Goal: Information Seeking & Learning: Learn about a topic

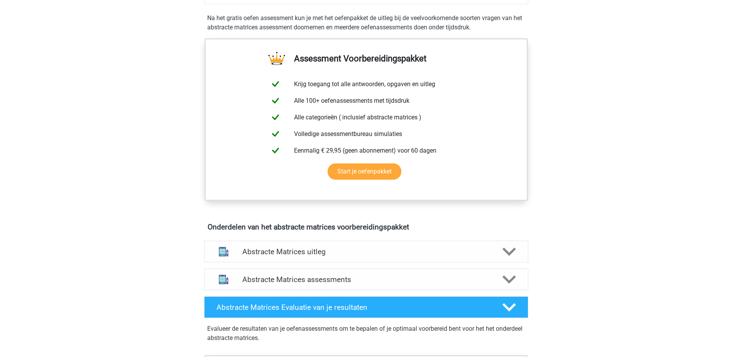
scroll to position [386, 0]
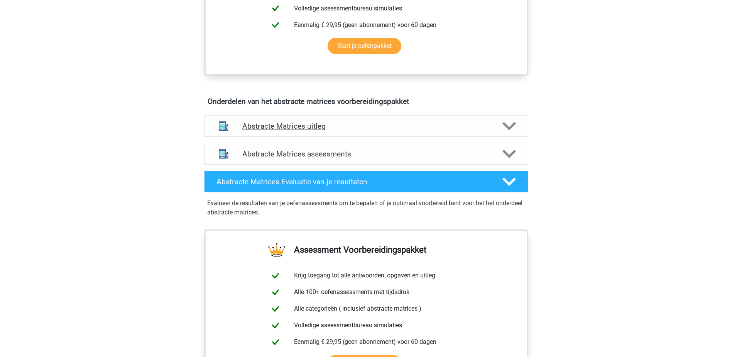
click at [409, 133] on div "Abstracte Matrices uitleg" at bounding box center [366, 126] width 324 height 22
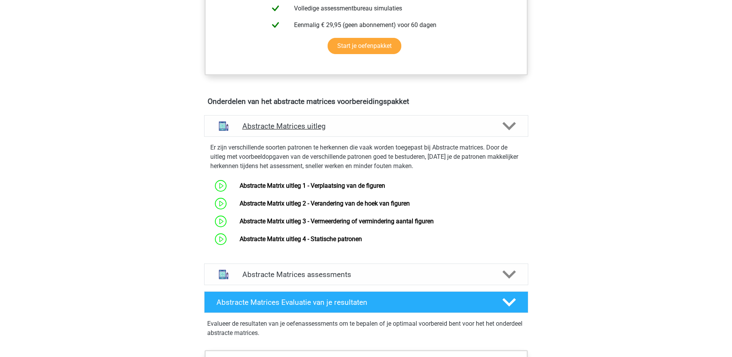
scroll to position [424, 0]
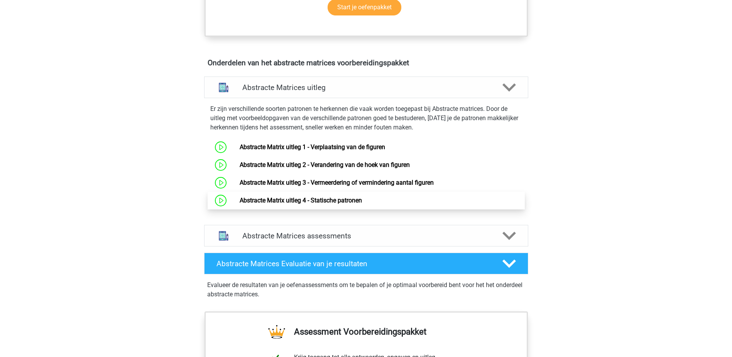
click at [362, 196] on link "Abstracte Matrix uitleg 4 - Statische patronen" at bounding box center [301, 199] width 122 height 7
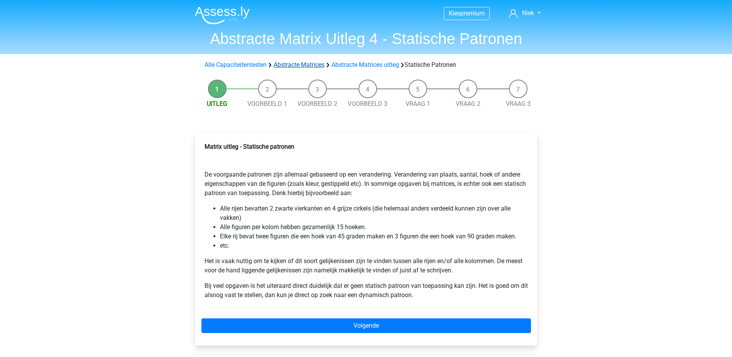
click at [297, 68] on link "Abstracte Matrices" at bounding box center [299, 64] width 51 height 7
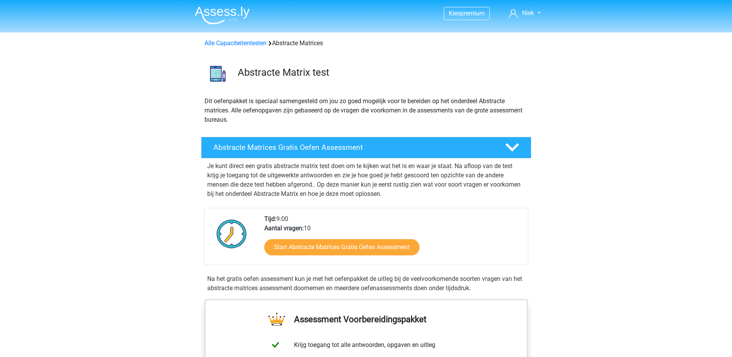
click at [228, 38] on div "Alle Capaciteitentesten Abstracte Matrices" at bounding box center [366, 41] width 367 height 12
click at [223, 47] on div "Alle Capaciteitentesten Abstracte Matrices" at bounding box center [365, 43] width 329 height 9
click at [226, 44] on link "Alle Capaciteitentesten" at bounding box center [235, 42] width 62 height 7
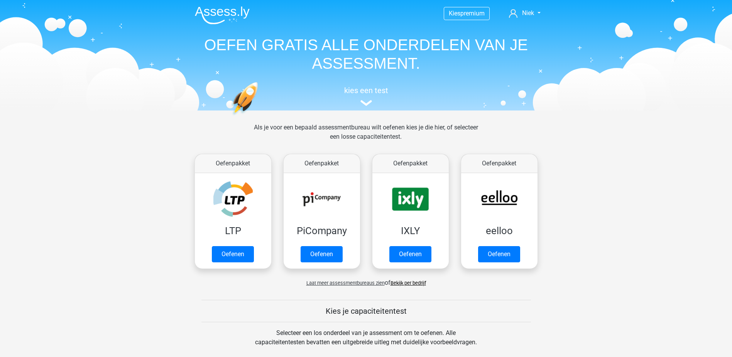
scroll to position [328, 0]
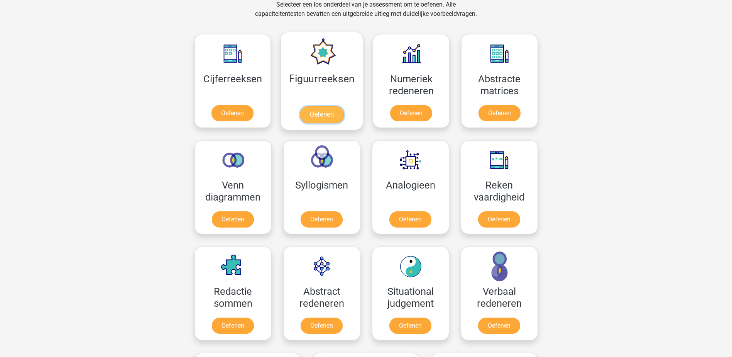
click at [325, 114] on link "Oefenen" at bounding box center [322, 114] width 44 height 17
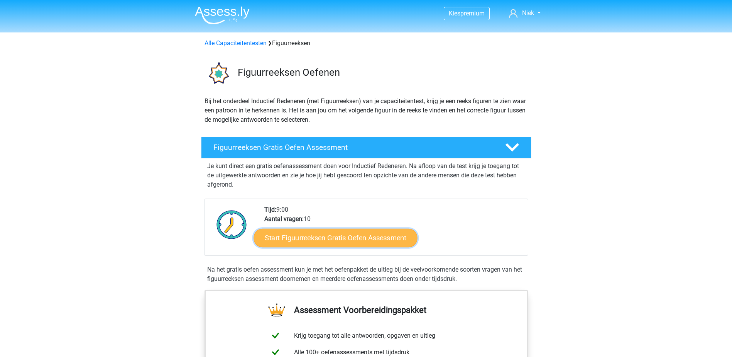
click at [379, 235] on link "Start Figuurreeksen Gratis Oefen Assessment" at bounding box center [335, 237] width 164 height 19
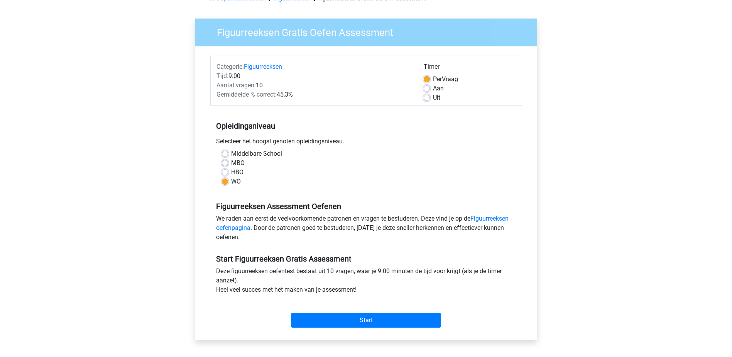
scroll to position [39, 0]
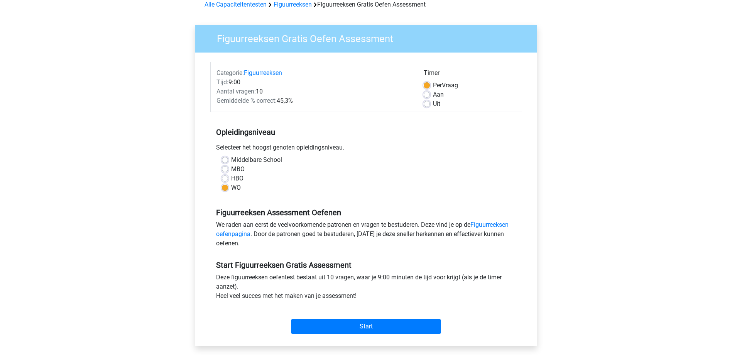
click at [362, 318] on div "Start" at bounding box center [366, 319] width 312 height 27
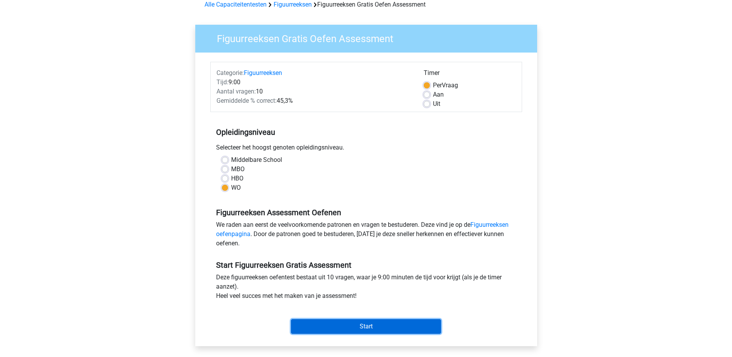
click at [361, 320] on input "Start" at bounding box center [366, 326] width 150 height 15
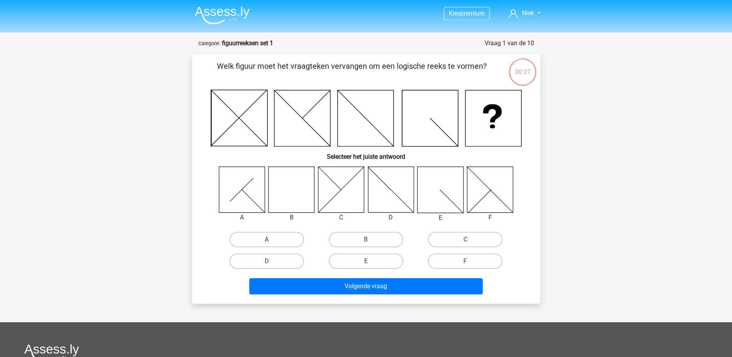
click at [302, 194] on icon at bounding box center [292, 189] width 46 height 46
click at [382, 235] on label "B" at bounding box center [366, 238] width 74 height 15
click at [371, 239] on input "B" at bounding box center [368, 241] width 5 height 5
radio input "true"
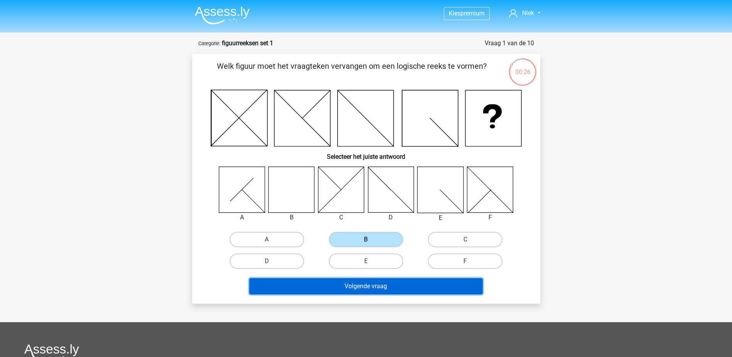
click at [374, 287] on button "Volgende vraag" at bounding box center [365, 286] width 233 height 16
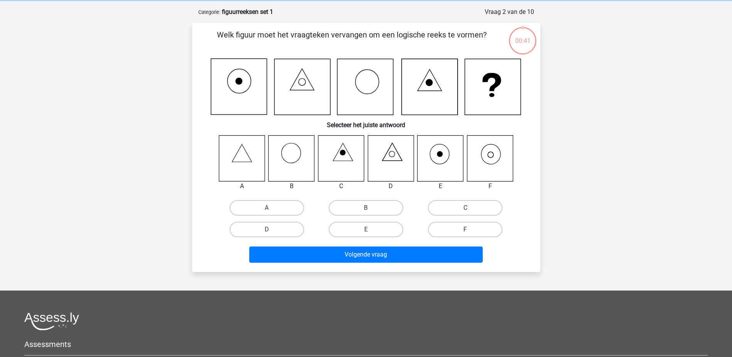
scroll to position [39, 0]
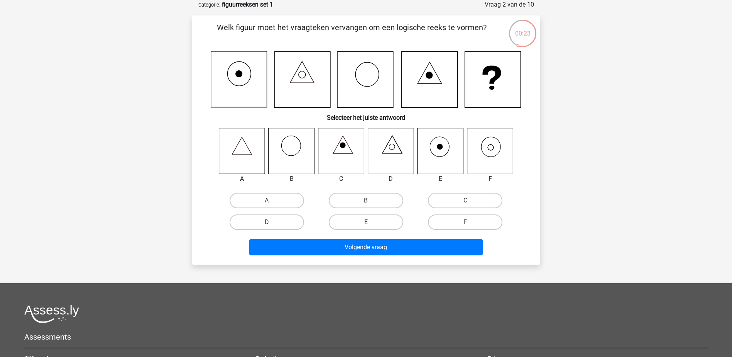
click at [386, 198] on label "B" at bounding box center [366, 200] width 74 height 15
click at [371, 200] on input "B" at bounding box center [368, 202] width 5 height 5
radio input "true"
click at [452, 220] on label "F" at bounding box center [465, 221] width 74 height 15
click at [465, 222] on input "F" at bounding box center [467, 224] width 5 height 5
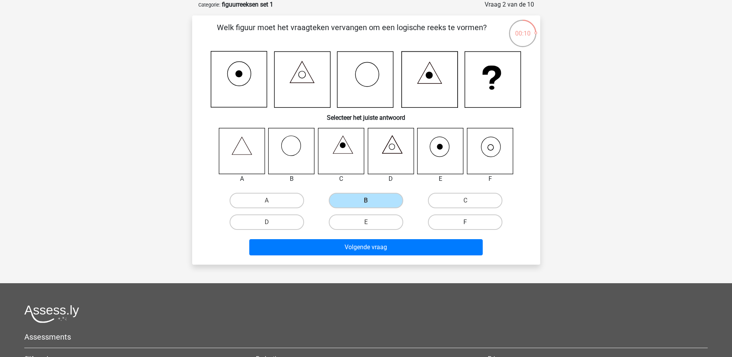
radio input "true"
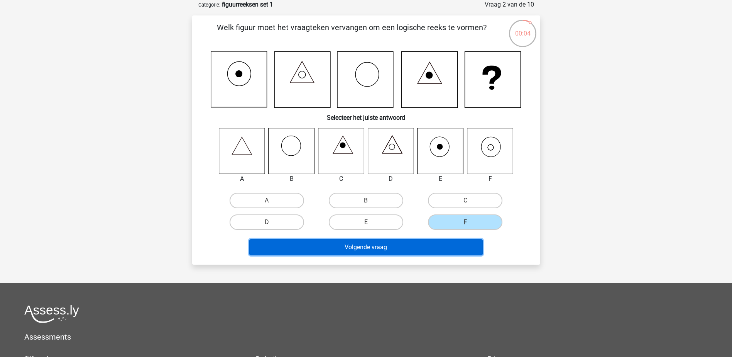
click at [397, 255] on button "Volgende vraag" at bounding box center [365, 247] width 233 height 16
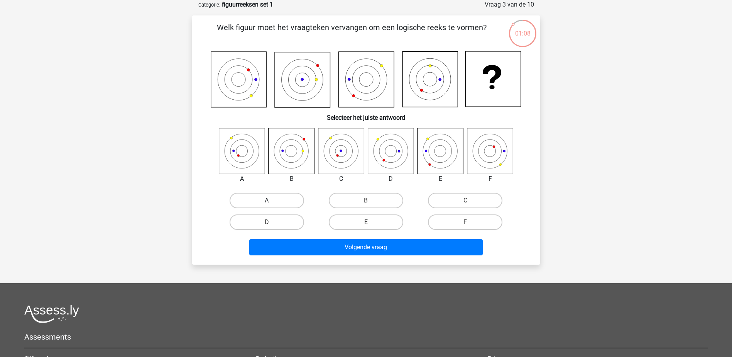
click at [257, 198] on label "A" at bounding box center [267, 200] width 74 height 15
click at [267, 200] on input "A" at bounding box center [269, 202] width 5 height 5
radio input "true"
click at [468, 195] on label "C" at bounding box center [465, 200] width 74 height 15
click at [468, 200] on input "C" at bounding box center [467, 202] width 5 height 5
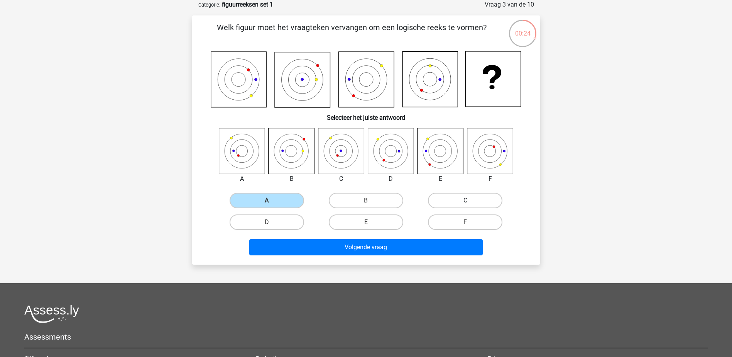
radio input "true"
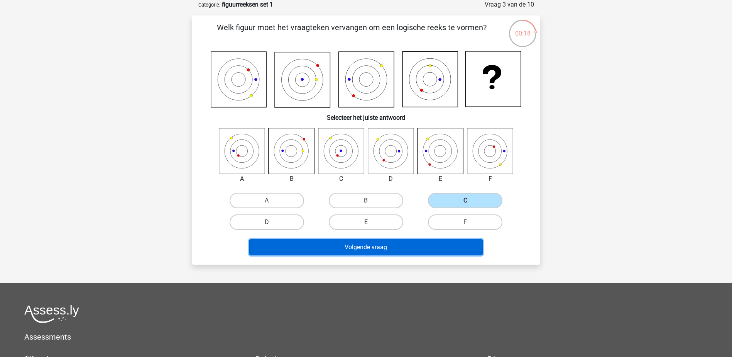
click at [390, 247] on button "Volgende vraag" at bounding box center [365, 247] width 233 height 16
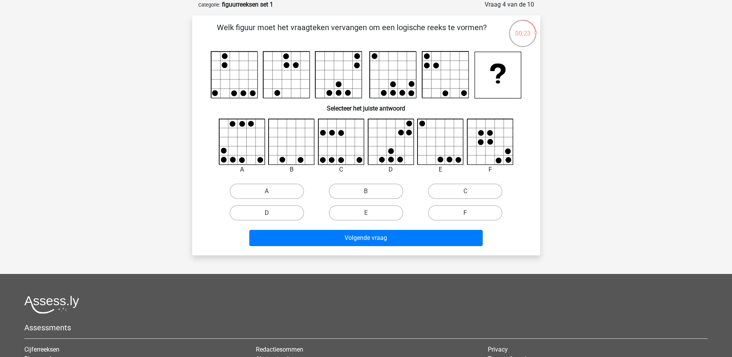
click at [283, 213] on label "D" at bounding box center [267, 212] width 74 height 15
click at [272, 213] on input "D" at bounding box center [269, 215] width 5 height 5
radio input "true"
click at [471, 193] on label "C" at bounding box center [465, 190] width 74 height 15
click at [470, 193] on input "C" at bounding box center [467, 193] width 5 height 5
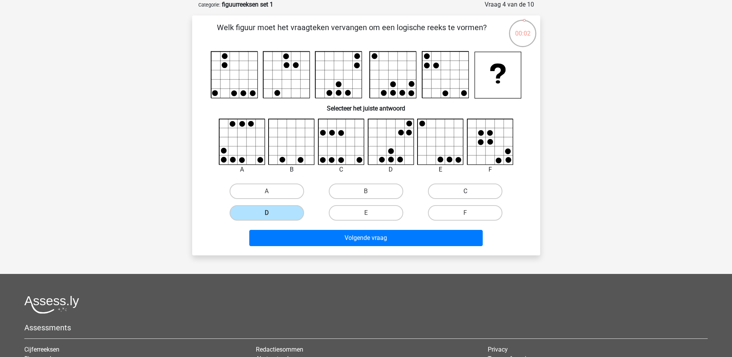
radio input "true"
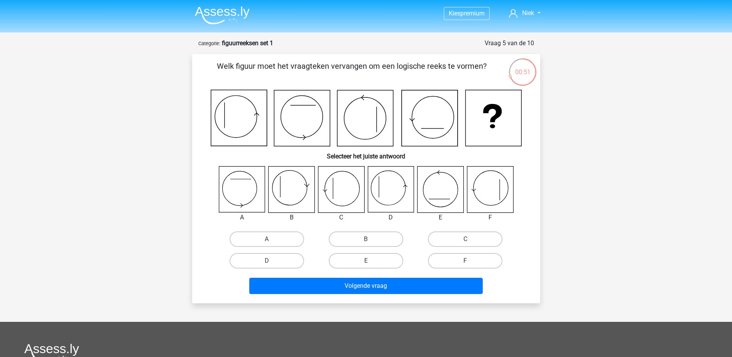
click at [346, 230] on div "B" at bounding box center [365, 239] width 99 height 22
click at [350, 238] on label "B" at bounding box center [366, 238] width 74 height 15
click at [366, 239] on input "B" at bounding box center [368, 241] width 5 height 5
radio input "true"
click at [265, 262] on label "D" at bounding box center [267, 260] width 74 height 15
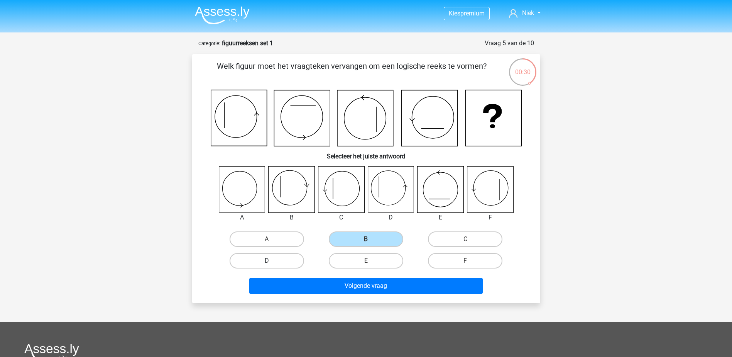
click at [267, 262] on input "D" at bounding box center [269, 262] width 5 height 5
radio input "true"
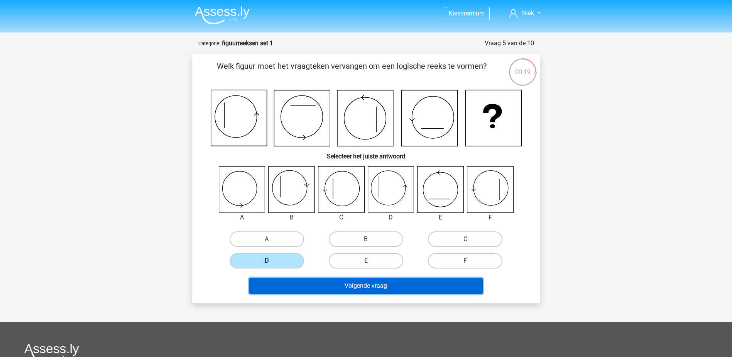
click at [321, 278] on button "Volgende vraag" at bounding box center [365, 285] width 233 height 16
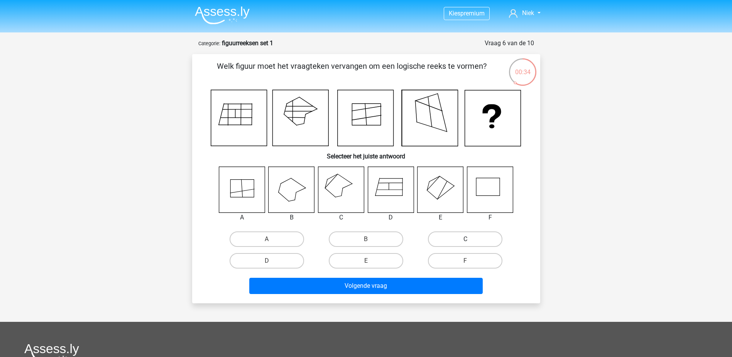
click at [447, 231] on label "C" at bounding box center [465, 238] width 74 height 15
click at [465, 239] on input "C" at bounding box center [467, 241] width 5 height 5
radio input "true"
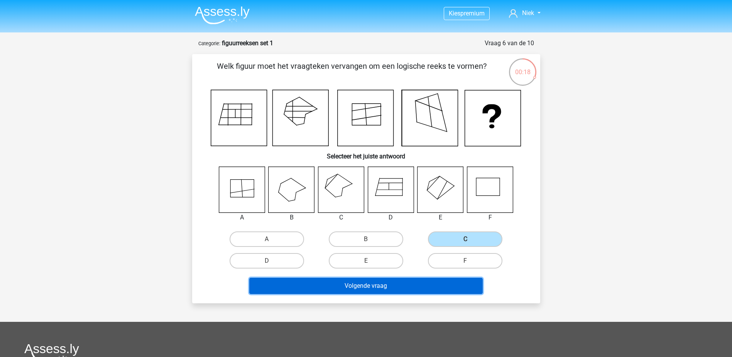
click at [372, 292] on button "Volgende vraag" at bounding box center [365, 285] width 233 height 16
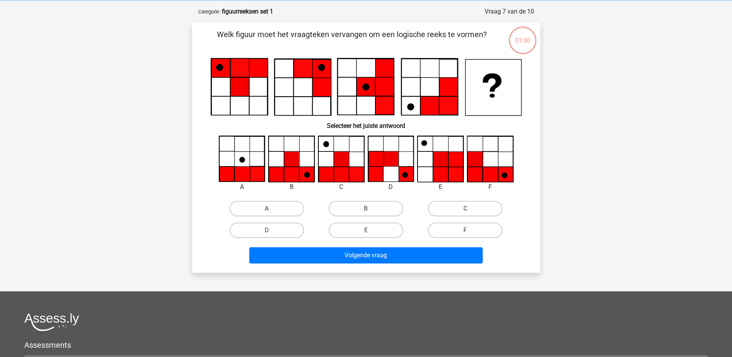
scroll to position [39, 0]
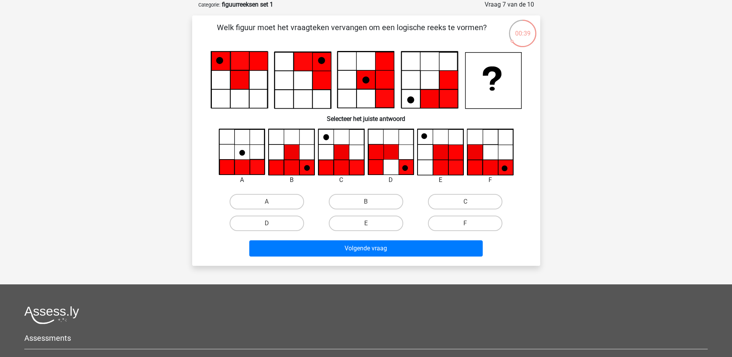
click at [367, 201] on input "B" at bounding box center [368, 203] width 5 height 5
radio input "true"
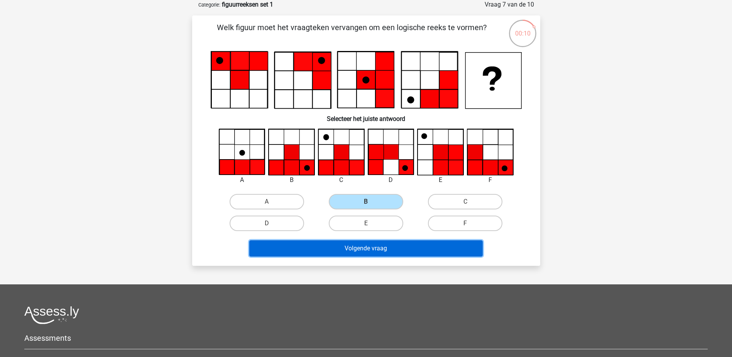
click at [378, 245] on button "Volgende vraag" at bounding box center [365, 248] width 233 height 16
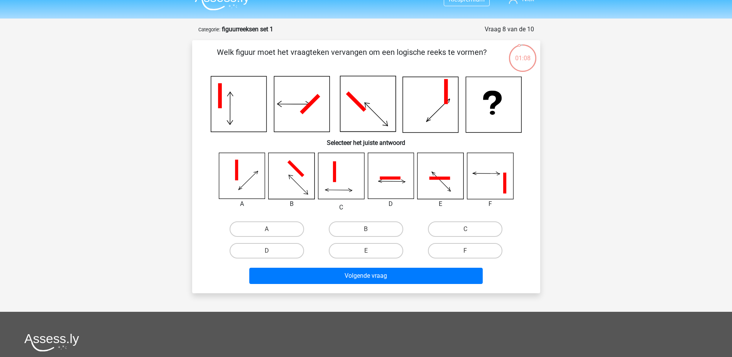
scroll to position [0, 0]
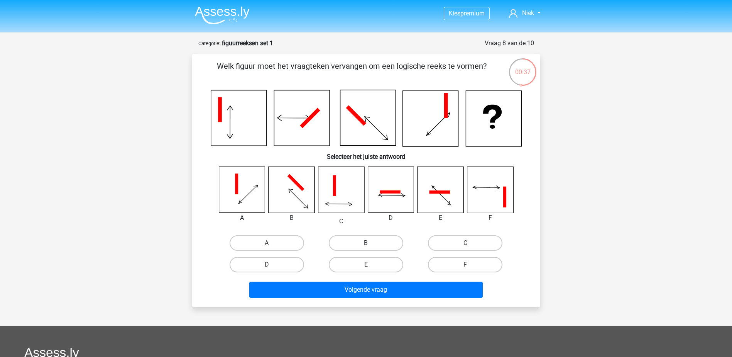
click at [371, 241] on label "B" at bounding box center [366, 242] width 74 height 15
click at [371, 243] on input "B" at bounding box center [368, 245] width 5 height 5
radio input "true"
click at [356, 262] on label "E" at bounding box center [366, 264] width 74 height 15
click at [366, 264] on input "E" at bounding box center [368, 266] width 5 height 5
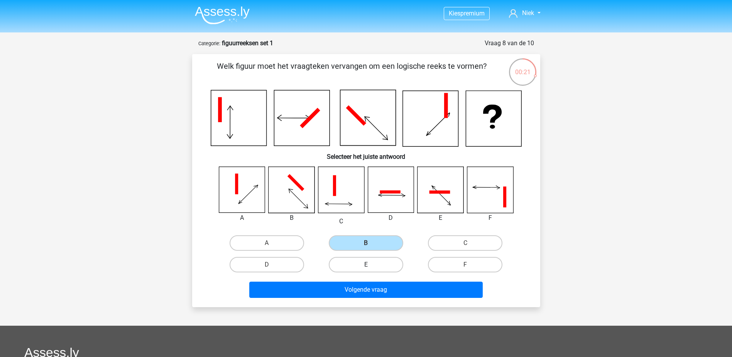
radio input "true"
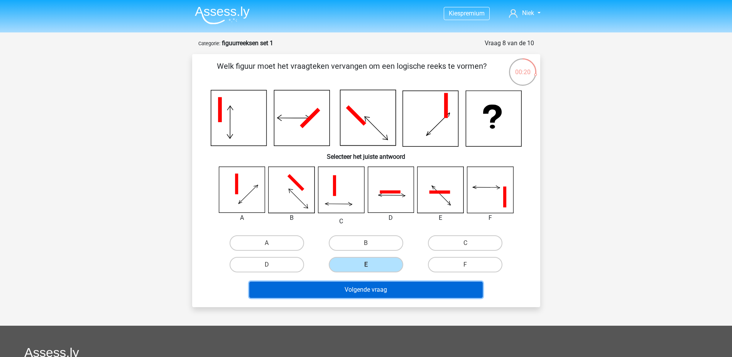
click at [372, 290] on button "Volgende vraag" at bounding box center [365, 289] width 233 height 16
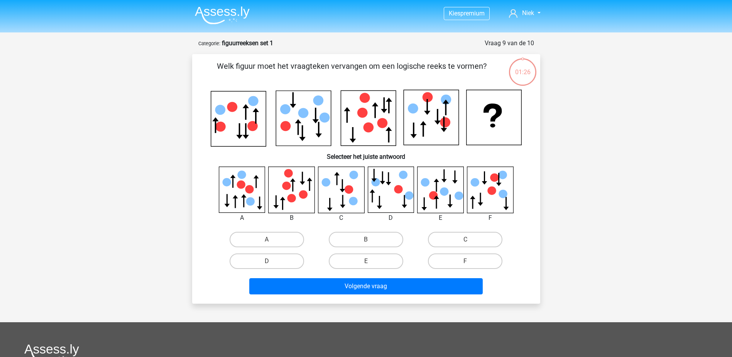
scroll to position [39, 0]
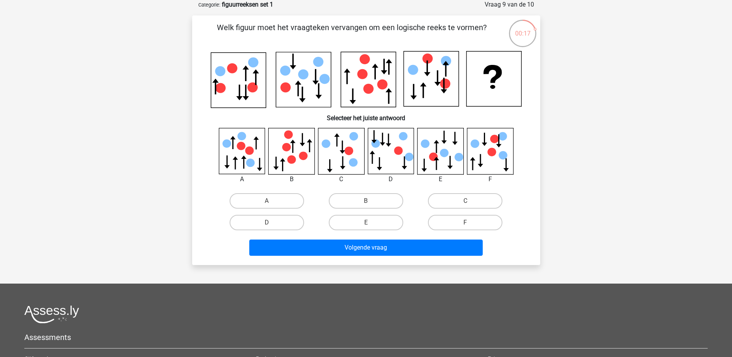
click at [344, 190] on div "B" at bounding box center [365, 201] width 99 height 22
click at [350, 204] on label "B" at bounding box center [366, 200] width 74 height 15
click at [366, 204] on input "B" at bounding box center [368, 203] width 5 height 5
radio input "true"
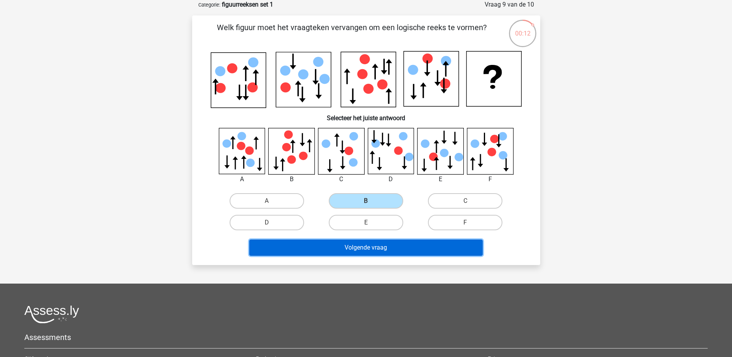
click at [334, 245] on button "Volgende vraag" at bounding box center [365, 247] width 233 height 16
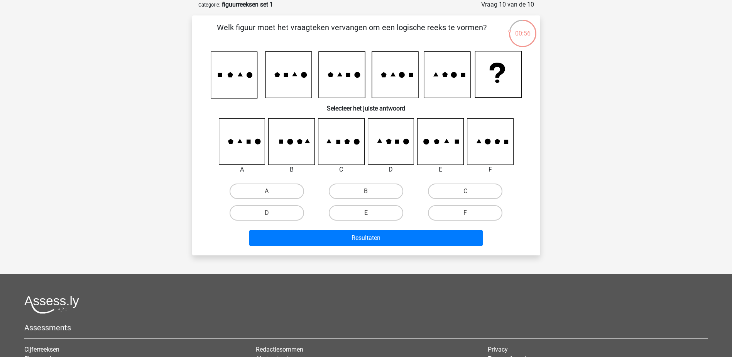
click at [396, 154] on icon at bounding box center [391, 141] width 46 height 46
click at [270, 193] on input "A" at bounding box center [269, 193] width 5 height 5
radio input "true"
click at [368, 194] on input "B" at bounding box center [368, 193] width 5 height 5
radio input "true"
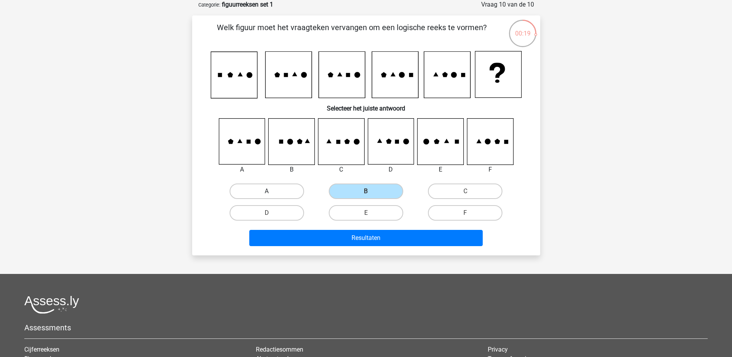
click at [289, 196] on label "A" at bounding box center [267, 190] width 74 height 15
click at [272, 196] on input "A" at bounding box center [269, 193] width 5 height 5
radio input "true"
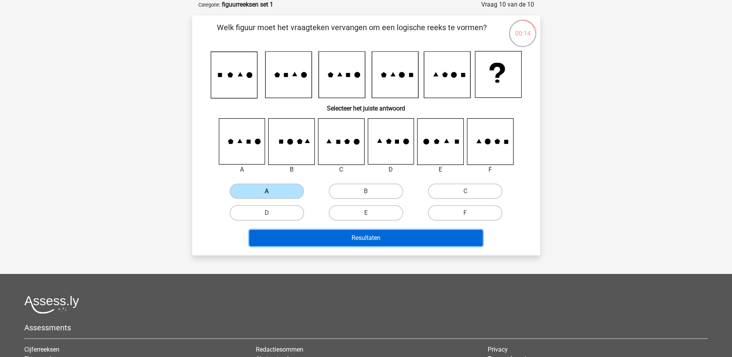
click at [367, 234] on button "Resultaten" at bounding box center [365, 238] width 233 height 16
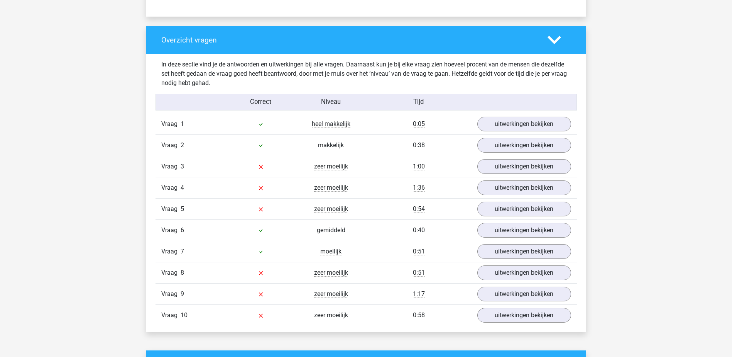
scroll to position [540, 0]
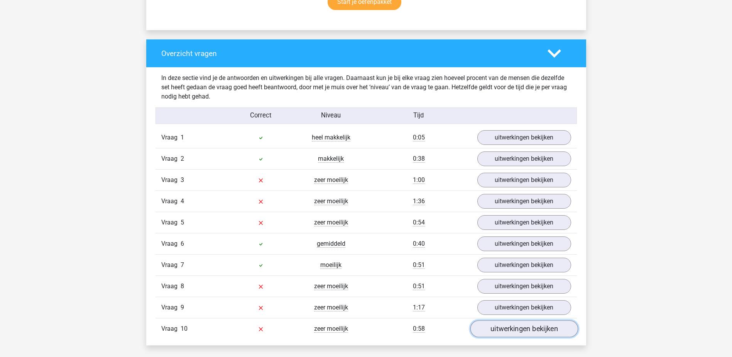
click at [505, 327] on link "uitwerkingen bekijken" at bounding box center [524, 328] width 108 height 17
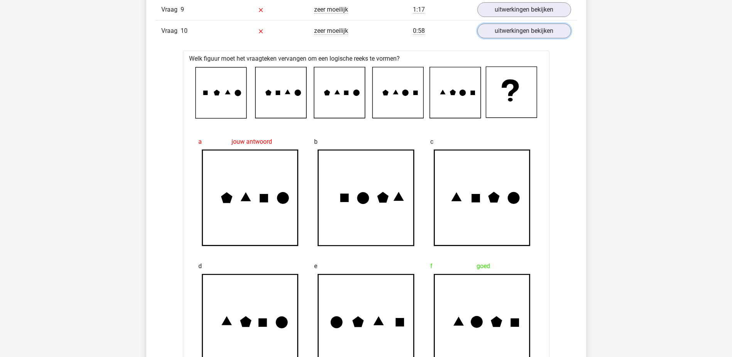
scroll to position [887, 0]
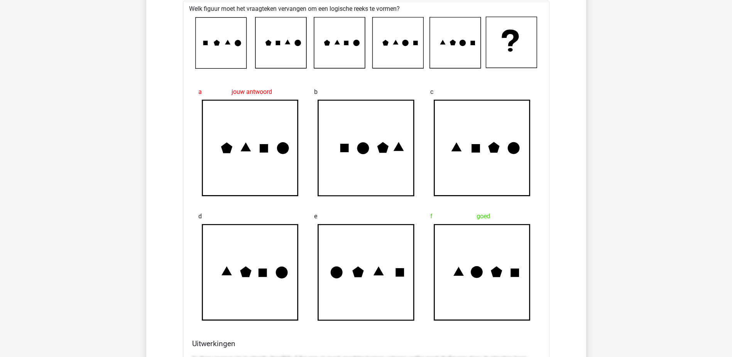
click at [513, 280] on icon at bounding box center [482, 272] width 96 height 96
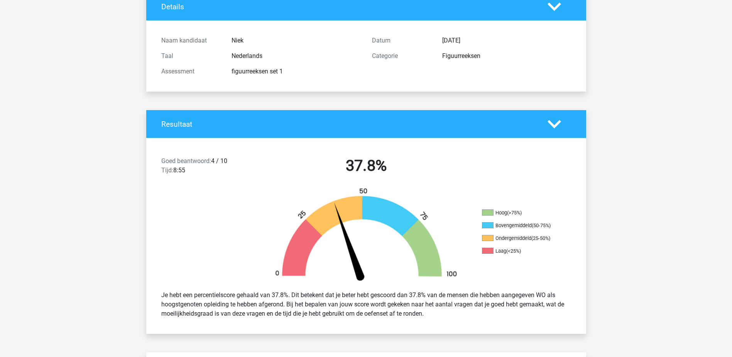
scroll to position [0, 0]
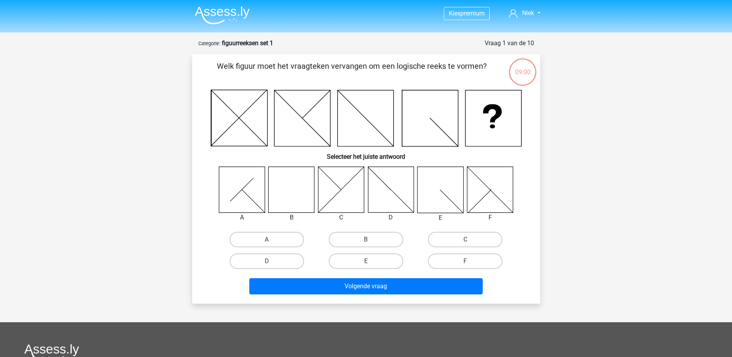
scroll to position [39, 0]
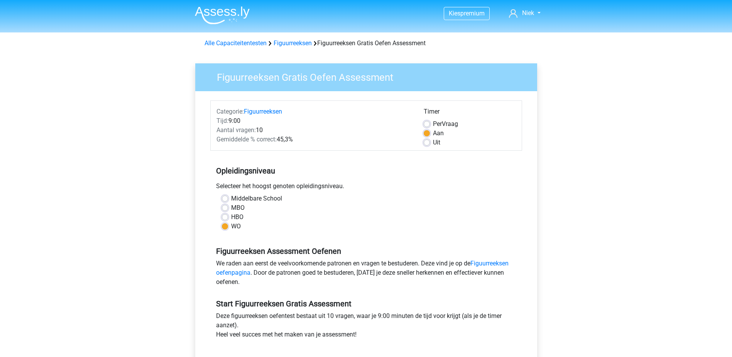
scroll to position [39, 0]
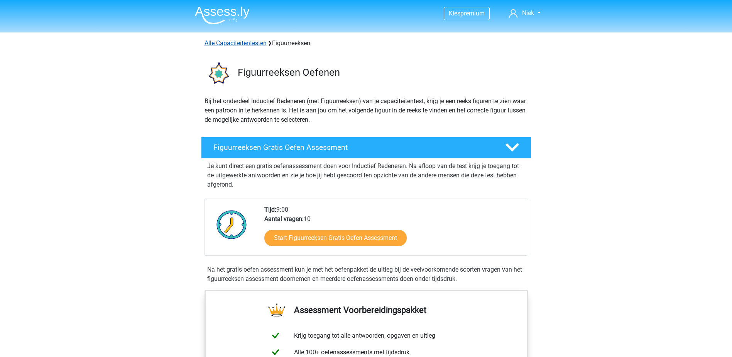
click at [255, 41] on link "Alle Capaciteitentesten" at bounding box center [235, 42] width 62 height 7
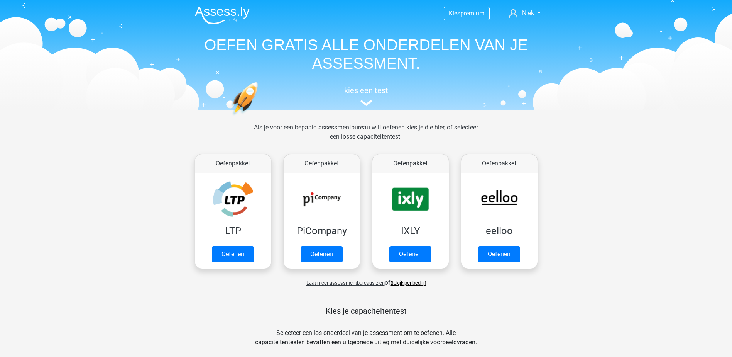
scroll to position [328, 0]
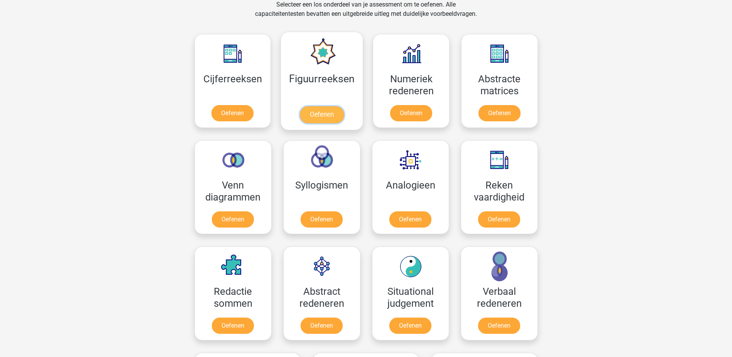
click at [335, 106] on link "Oefenen" at bounding box center [322, 114] width 44 height 17
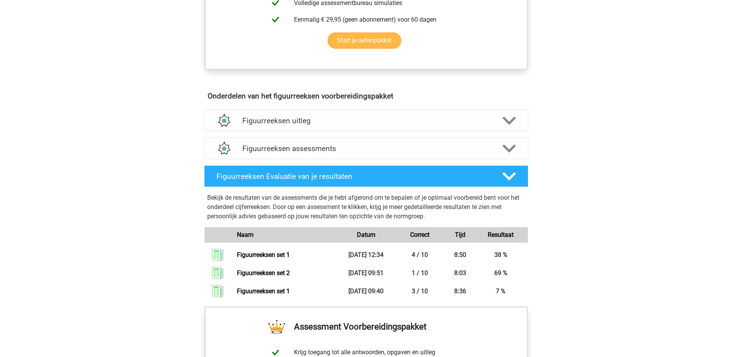
scroll to position [386, 0]
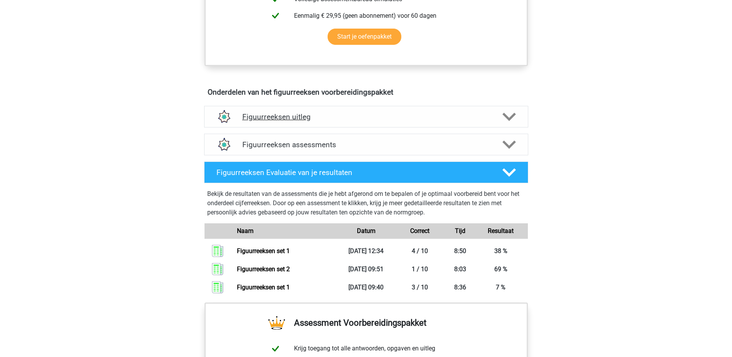
click at [380, 120] on h4 "Figuurreeksen uitleg" at bounding box center [366, 116] width 248 height 9
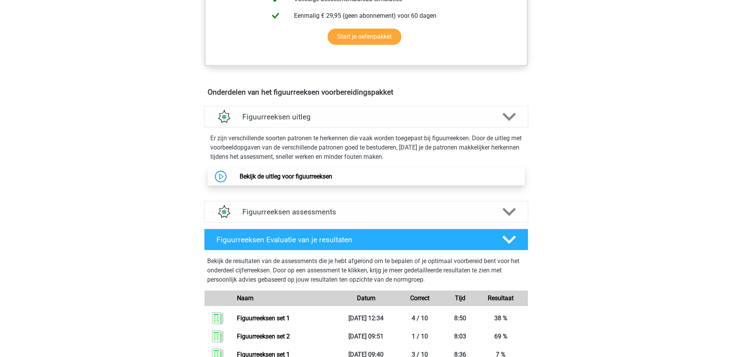
click at [332, 179] on link "Bekijk de uitleg voor figuurreeksen" at bounding box center [286, 175] width 93 height 7
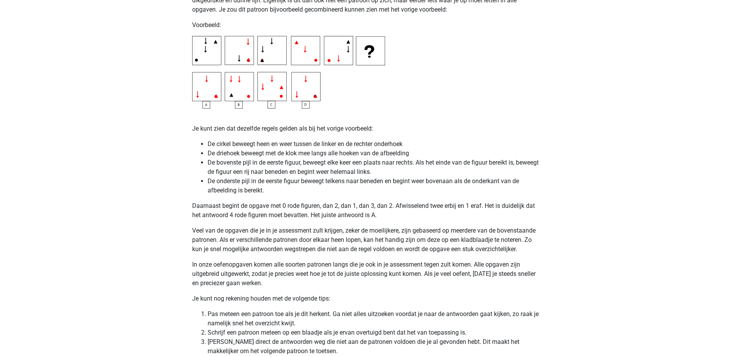
scroll to position [1389, 0]
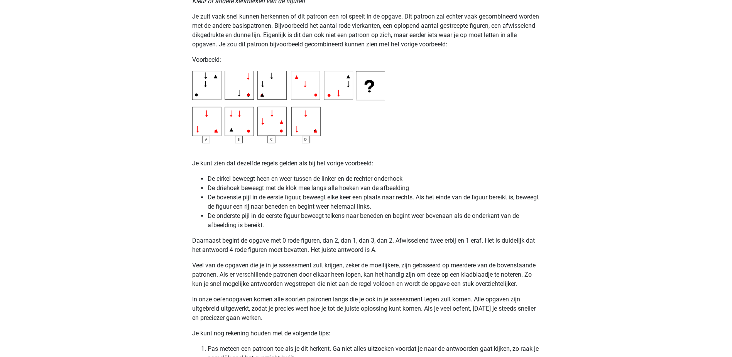
click at [208, 131] on img at bounding box center [288, 107] width 193 height 73
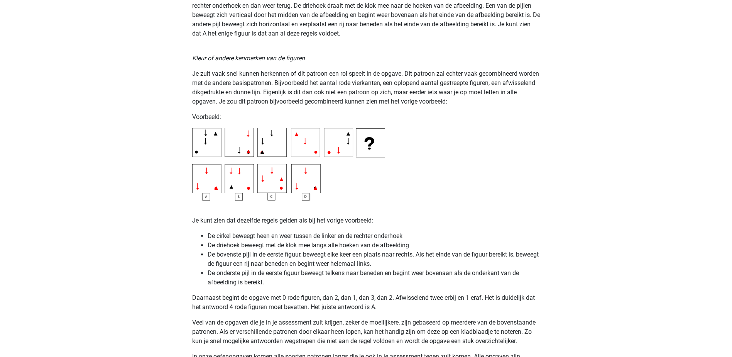
scroll to position [1312, 0]
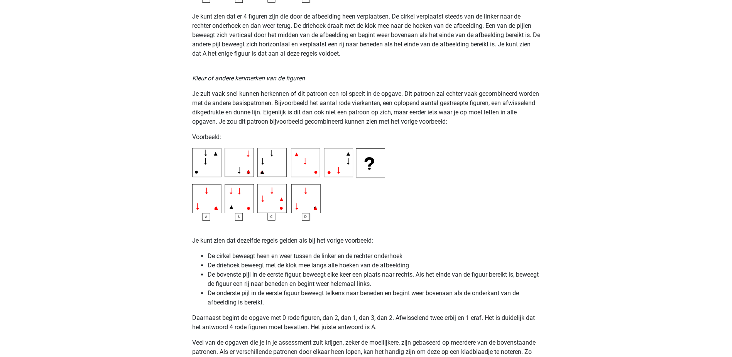
click at [274, 205] on img at bounding box center [288, 184] width 193 height 73
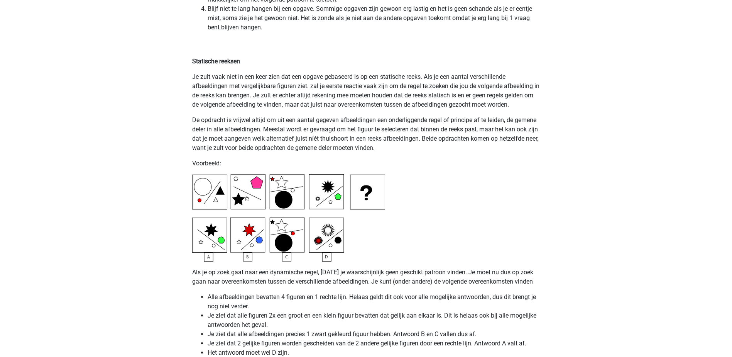
scroll to position [1813, 0]
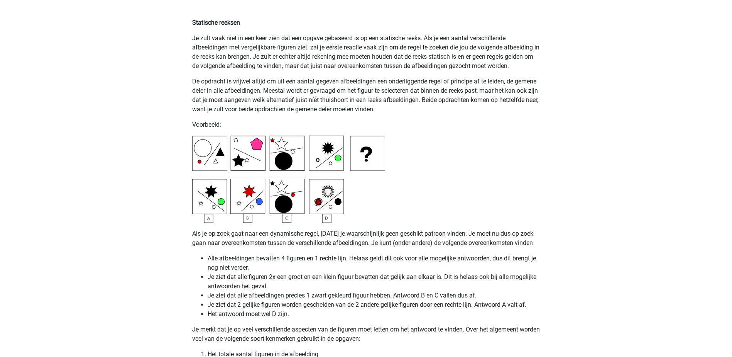
click at [215, 199] on img at bounding box center [288, 178] width 193 height 87
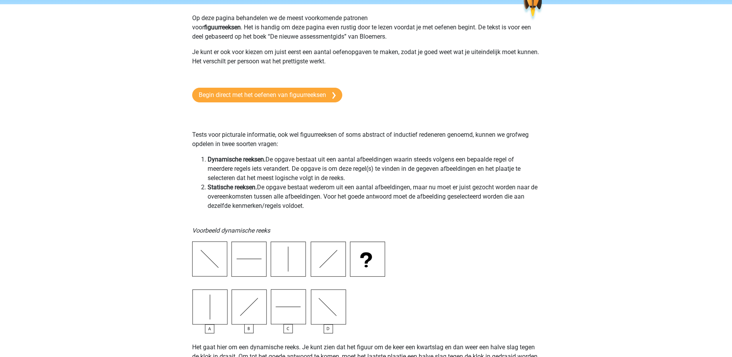
scroll to position [0, 0]
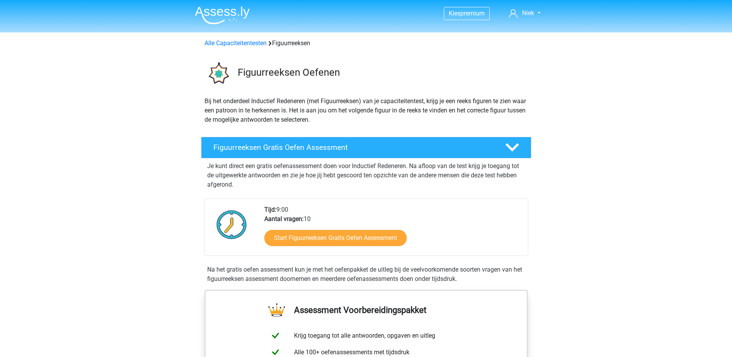
scroll to position [386, 0]
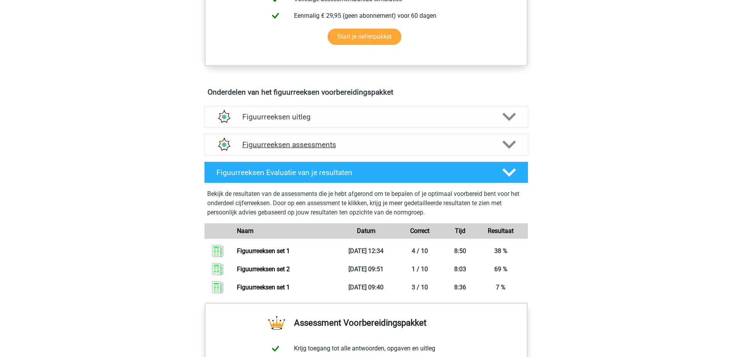
click at [377, 148] on h4 "Figuurreeksen assessments" at bounding box center [366, 144] width 248 height 9
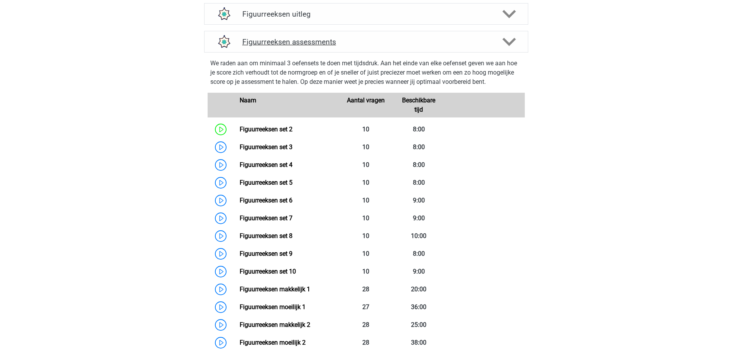
scroll to position [540, 0]
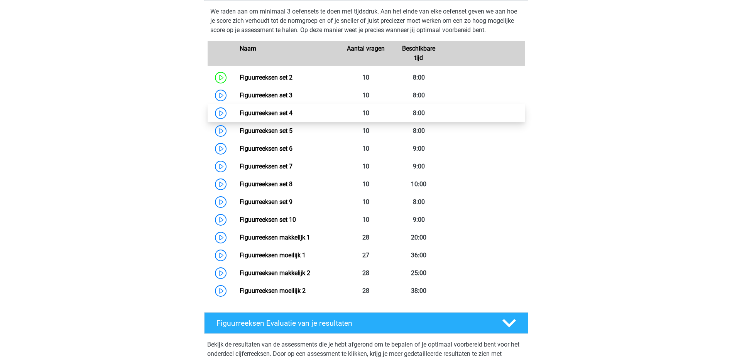
click at [261, 115] on link "Figuurreeksen set 4" at bounding box center [266, 112] width 53 height 7
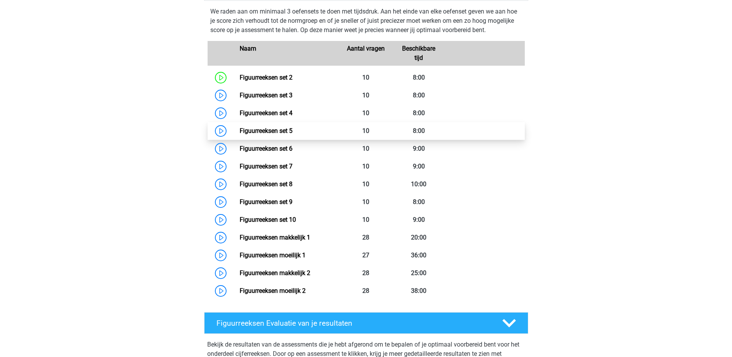
click at [252, 133] on link "Figuurreeksen set 5" at bounding box center [266, 130] width 53 height 7
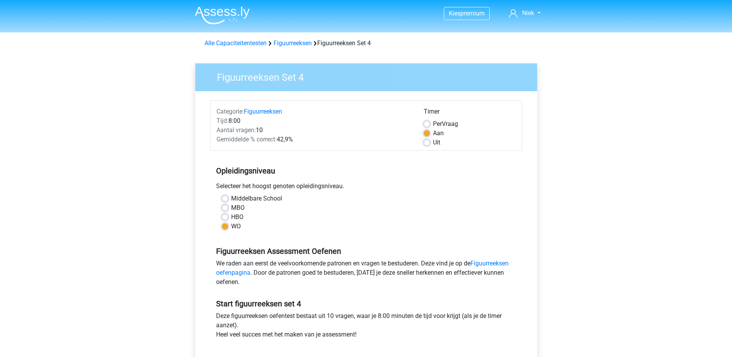
click at [433, 125] on label "Per Vraag" at bounding box center [445, 123] width 25 height 9
click at [426, 125] on input "Per Vraag" at bounding box center [427, 123] width 6 height 8
radio input "true"
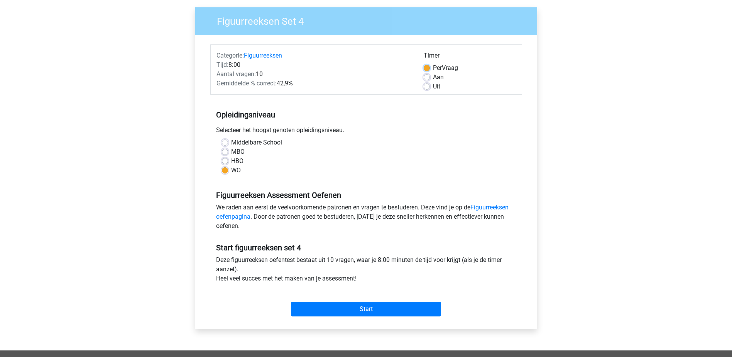
scroll to position [193, 0]
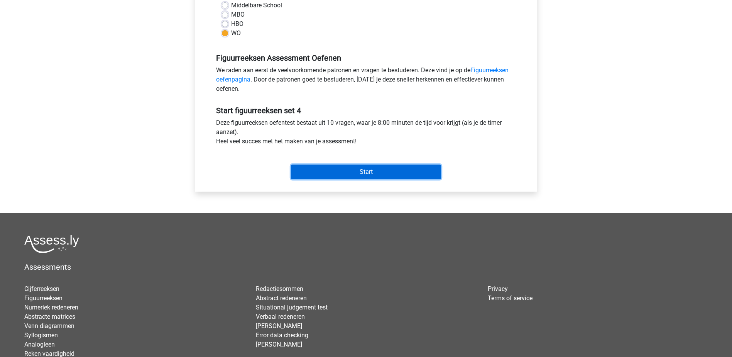
click at [384, 171] on input "Start" at bounding box center [366, 171] width 150 height 15
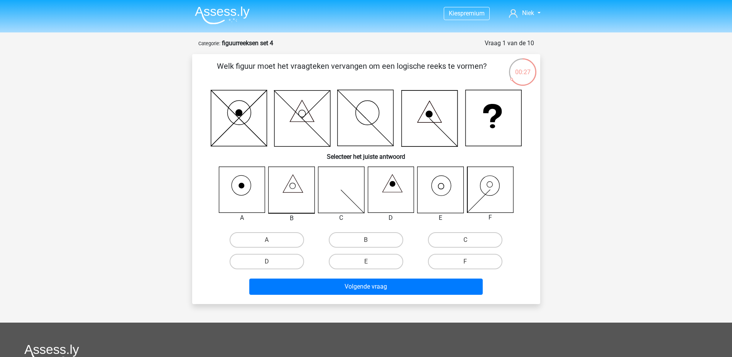
click at [254, 204] on icon at bounding box center [242, 190] width 46 height 46
click at [303, 193] on icon at bounding box center [292, 190] width 46 height 46
drag, startPoint x: 351, startPoint y: 259, endPoint x: 362, endPoint y: 263, distance: 11.7
click at [351, 259] on label "E" at bounding box center [366, 260] width 74 height 15
click at [366, 261] on input "E" at bounding box center [368, 263] width 5 height 5
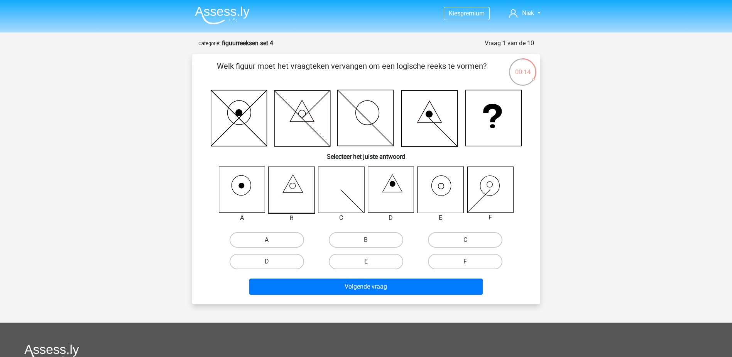
radio input "true"
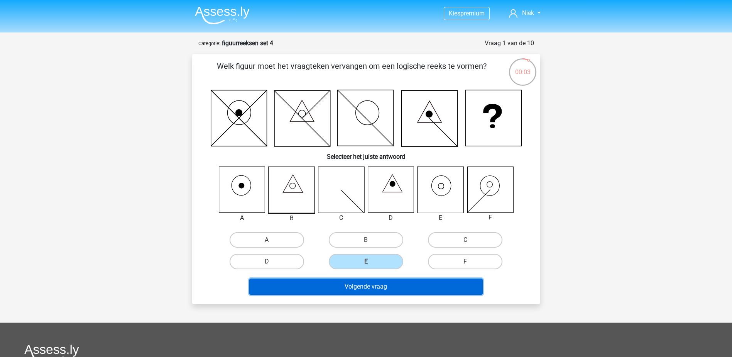
click at [410, 284] on button "Volgende vraag" at bounding box center [365, 286] width 233 height 16
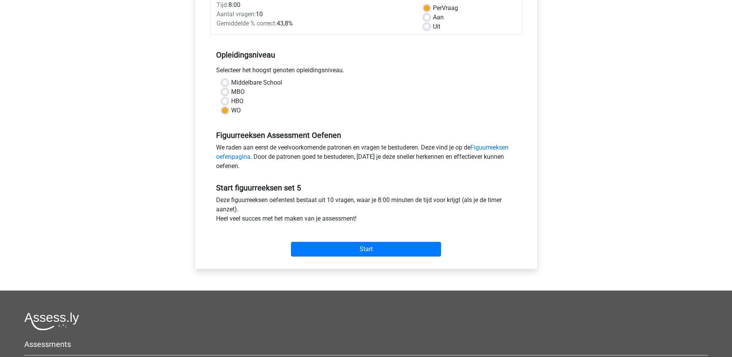
scroll to position [77, 0]
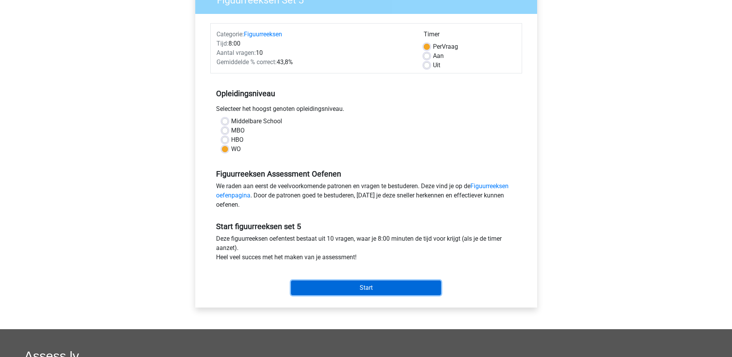
click at [389, 286] on input "Start" at bounding box center [366, 287] width 150 height 15
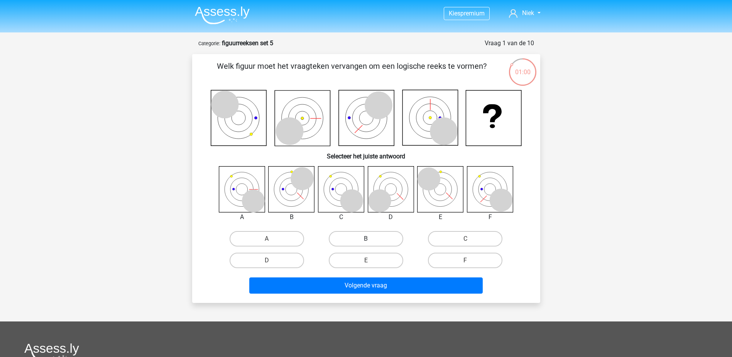
click at [344, 235] on label "B" at bounding box center [366, 238] width 74 height 15
click at [366, 238] on input "B" at bounding box center [368, 240] width 5 height 5
radio input "true"
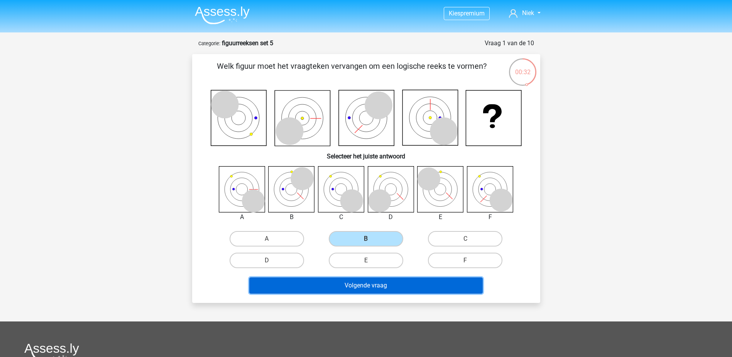
click at [358, 280] on button "Volgende vraag" at bounding box center [365, 285] width 233 height 16
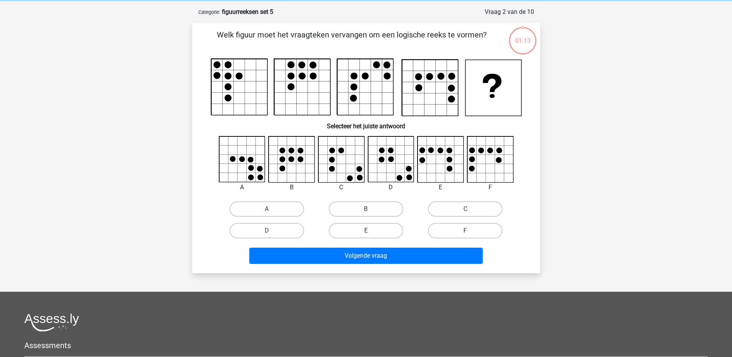
scroll to position [39, 0]
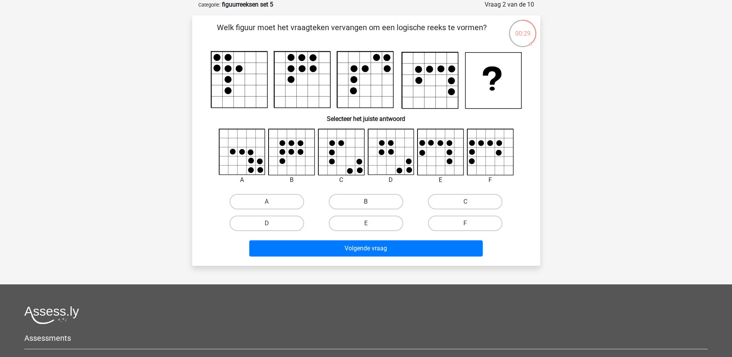
click at [350, 200] on label "B" at bounding box center [366, 201] width 74 height 15
click at [366, 201] on input "B" at bounding box center [368, 203] width 5 height 5
radio input "true"
click at [371, 260] on div "Welk figuur moet het vraagteken vervangen om een logische reeks te vormen?" at bounding box center [366, 140] width 348 height 250
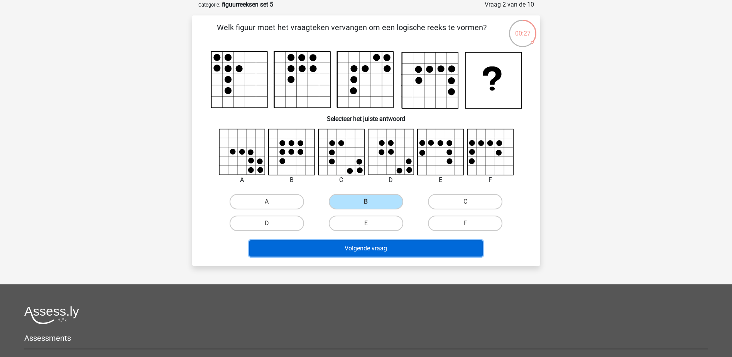
click at [374, 252] on button "Volgende vraag" at bounding box center [365, 248] width 233 height 16
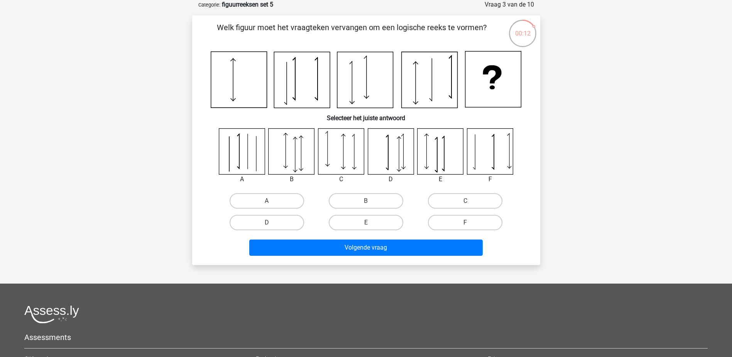
click at [468, 203] on input "C" at bounding box center [467, 203] width 5 height 5
radio input "true"
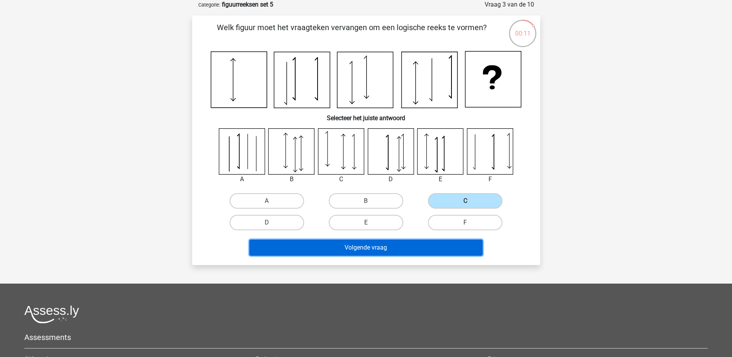
click at [424, 253] on button "Volgende vraag" at bounding box center [365, 247] width 233 height 16
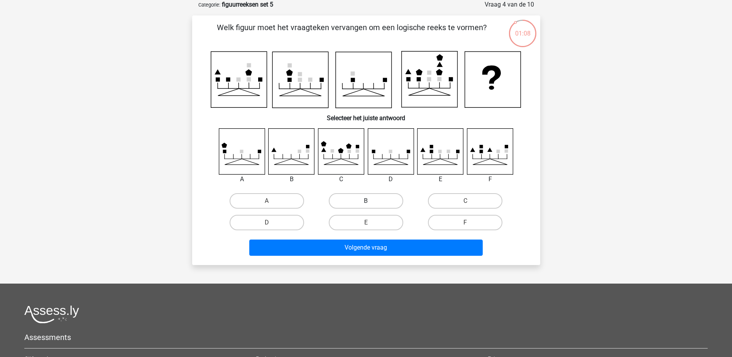
click at [398, 206] on label "B" at bounding box center [366, 200] width 74 height 15
click at [371, 206] on input "B" at bounding box center [368, 203] width 5 height 5
radio input "true"
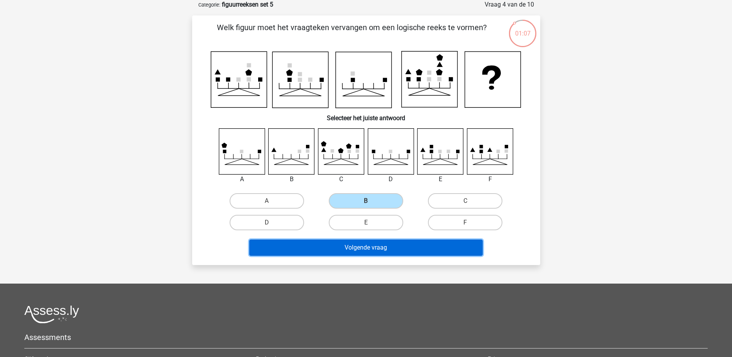
click at [379, 248] on button "Volgende vraag" at bounding box center [365, 247] width 233 height 16
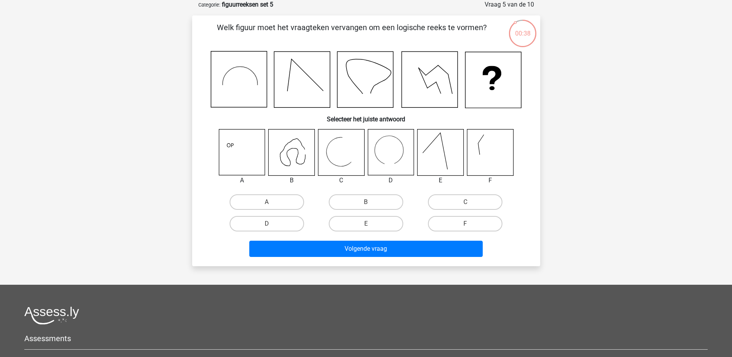
click at [489, 177] on div "F" at bounding box center [490, 180] width 58 height 9
click at [469, 203] on input "C" at bounding box center [467, 204] width 5 height 5
radio input "true"
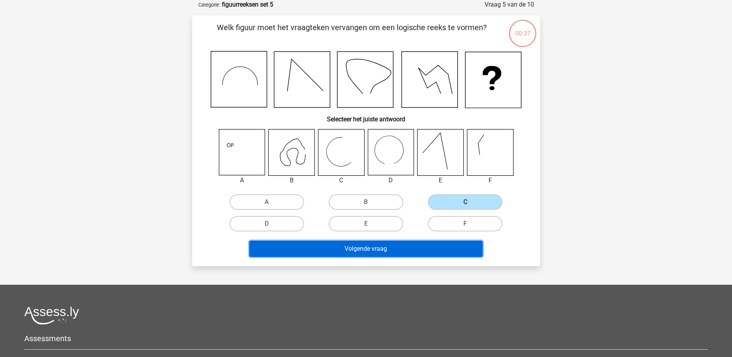
click at [414, 251] on button "Volgende vraag" at bounding box center [365, 248] width 233 height 16
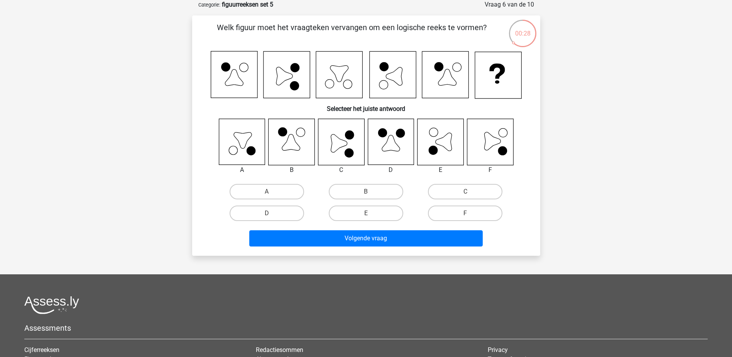
click at [448, 154] on icon at bounding box center [440, 141] width 46 height 46
click at [503, 189] on div "C" at bounding box center [465, 191] width 93 height 15
click at [487, 194] on label "C" at bounding box center [465, 191] width 74 height 15
click at [470, 194] on input "C" at bounding box center [467, 193] width 5 height 5
radio input "true"
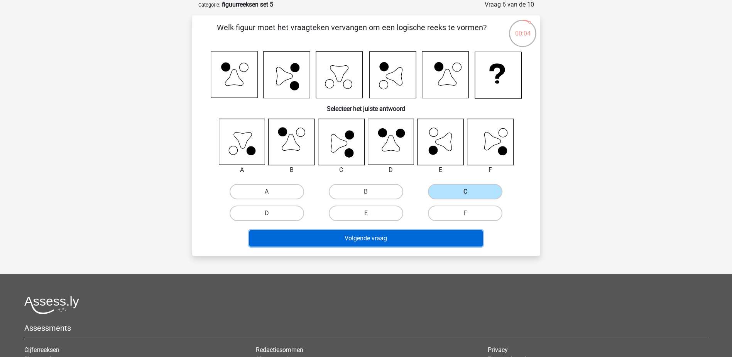
click at [402, 244] on button "Volgende vraag" at bounding box center [365, 238] width 233 height 16
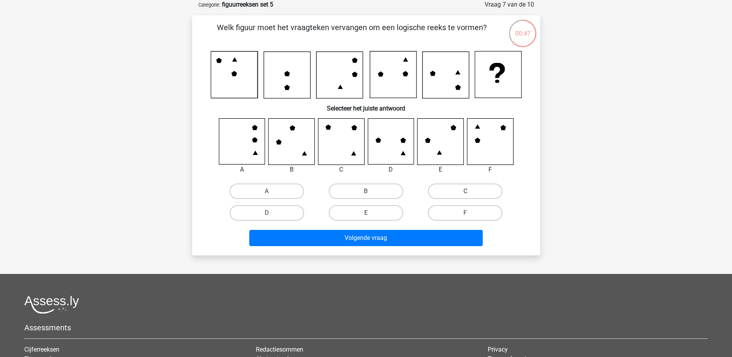
click at [451, 188] on label "C" at bounding box center [465, 190] width 74 height 15
click at [465, 191] on input "C" at bounding box center [467, 193] width 5 height 5
radio input "true"
click at [367, 193] on input "B" at bounding box center [368, 193] width 5 height 5
radio input "true"
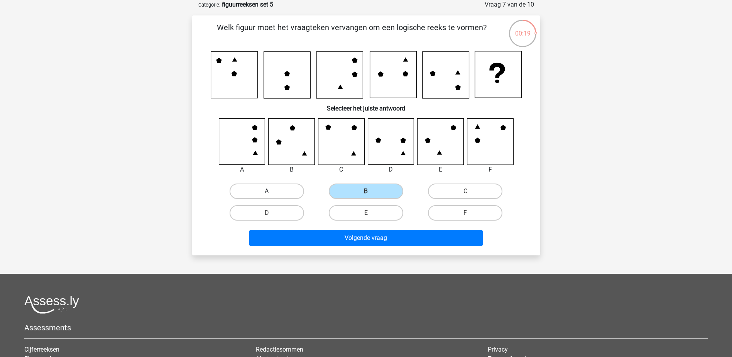
click at [287, 190] on label "A" at bounding box center [267, 190] width 74 height 15
click at [272, 191] on input "A" at bounding box center [269, 193] width 5 height 5
radio input "true"
click at [372, 249] on div "Welk figuur moet het vraagteken vervangen om een logische reeks te vormen? Sele…" at bounding box center [366, 135] width 348 height 240
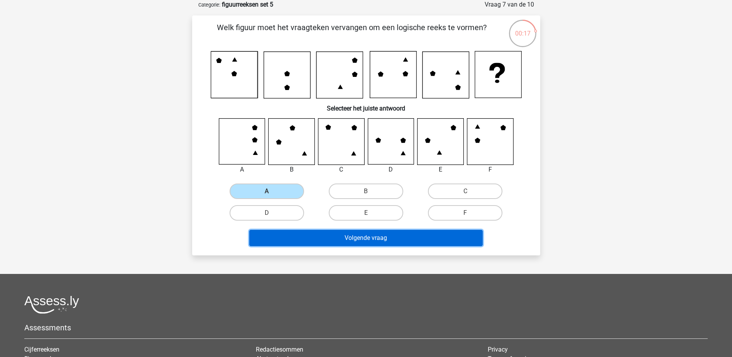
click at [381, 234] on button "Volgende vraag" at bounding box center [365, 238] width 233 height 16
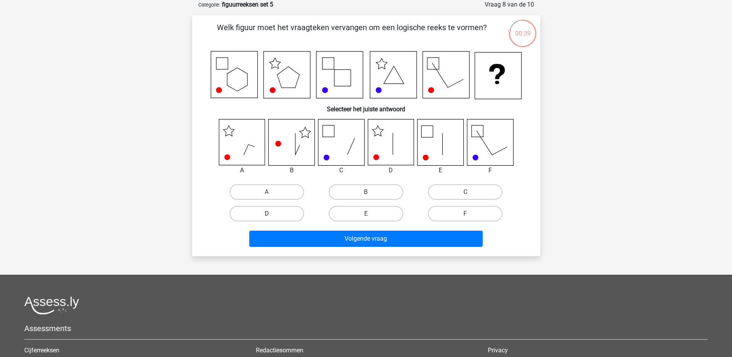
click at [277, 212] on label "D" at bounding box center [267, 213] width 74 height 15
click at [272, 213] on input "D" at bounding box center [269, 215] width 5 height 5
radio input "true"
click at [281, 188] on label "A" at bounding box center [267, 191] width 74 height 15
click at [272, 192] on input "A" at bounding box center [269, 194] width 5 height 5
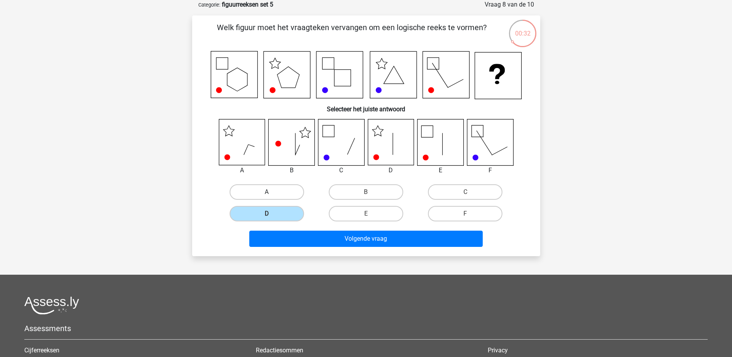
radio input "true"
click at [288, 213] on label "D" at bounding box center [267, 213] width 74 height 15
click at [272, 213] on input "D" at bounding box center [269, 215] width 5 height 5
radio input "true"
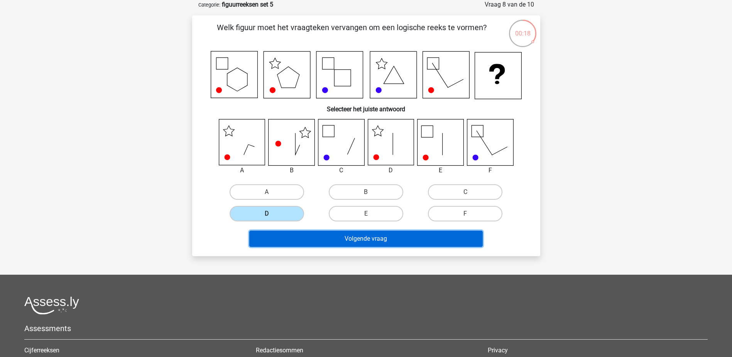
click at [378, 239] on button "Volgende vraag" at bounding box center [365, 238] width 233 height 16
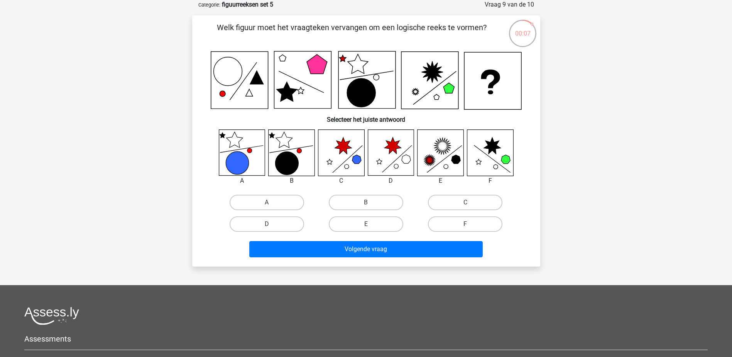
click at [403, 162] on icon at bounding box center [391, 153] width 46 height 46
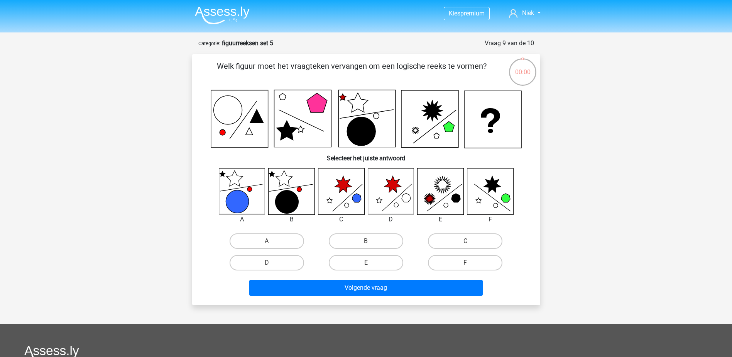
scroll to position [39, 0]
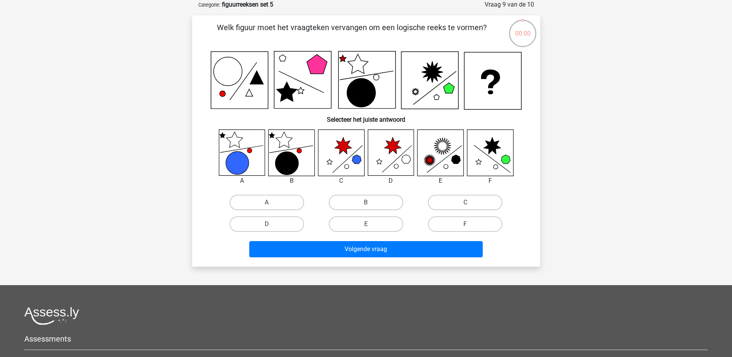
click at [473, 208] on label "C" at bounding box center [465, 201] width 74 height 15
click at [470, 207] on input "C" at bounding box center [467, 204] width 5 height 5
radio input "true"
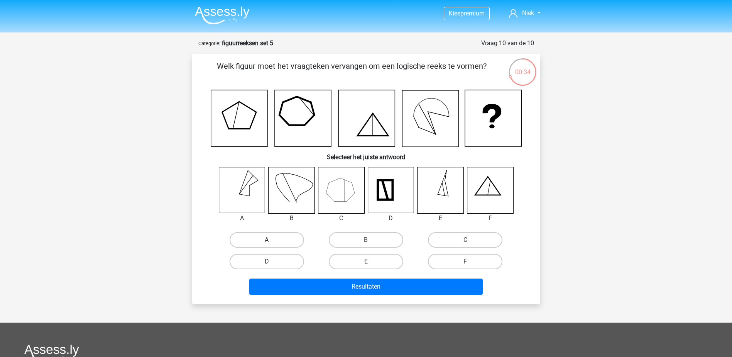
click at [265, 232] on label "A" at bounding box center [267, 239] width 74 height 15
click at [267, 240] on input "A" at bounding box center [269, 242] width 5 height 5
radio input "true"
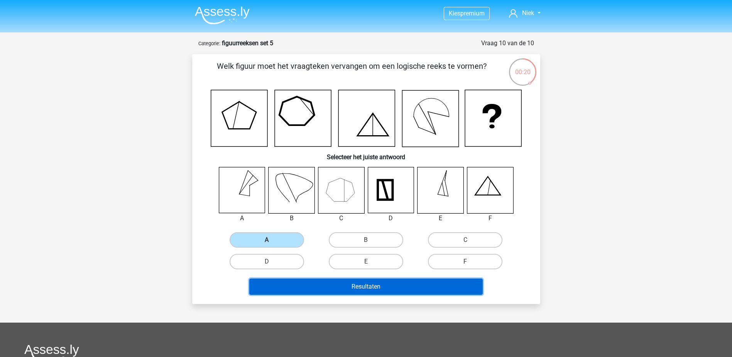
click at [363, 283] on button "Resultaten" at bounding box center [365, 286] width 233 height 16
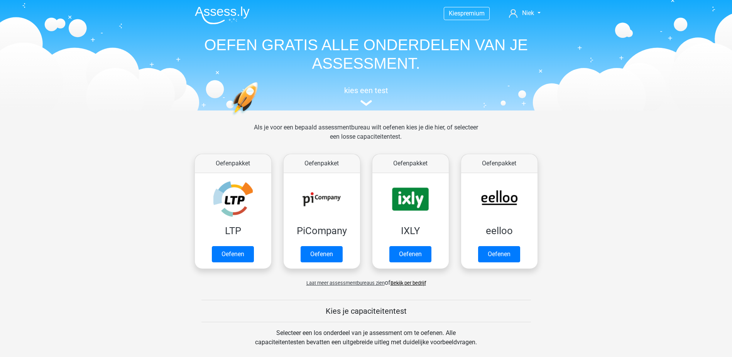
scroll to position [328, 0]
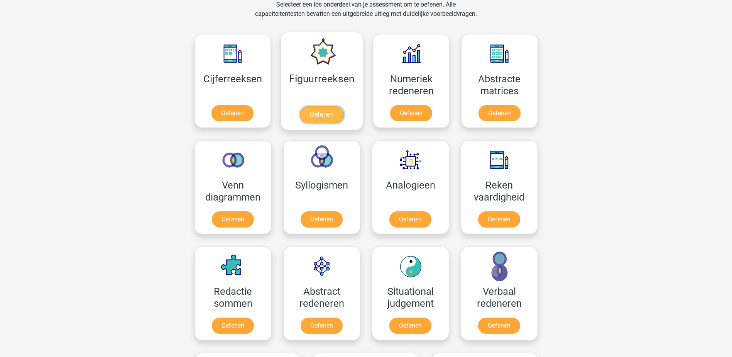
click at [344, 106] on link "Oefenen" at bounding box center [322, 114] width 44 height 17
click at [496, 106] on link "Oefenen" at bounding box center [499, 114] width 44 height 17
click at [341, 106] on link "Oefenen" at bounding box center [322, 114] width 44 height 17
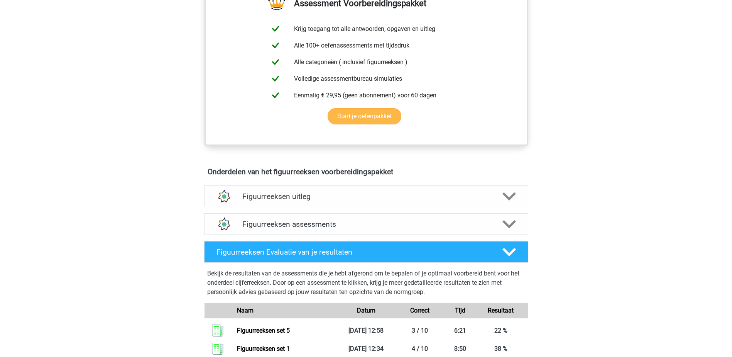
scroll to position [309, 0]
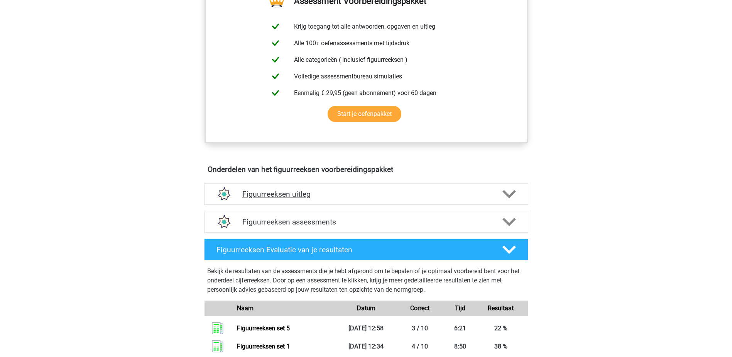
click at [381, 188] on div "Figuurreeksen uitleg" at bounding box center [366, 194] width 324 height 22
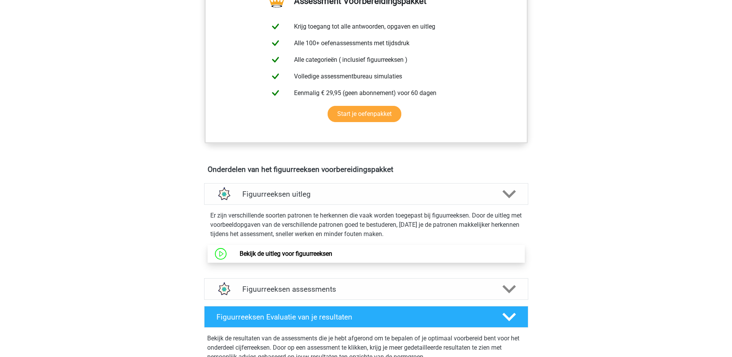
click at [326, 257] on link "Bekijk de uitleg voor figuurreeksen" at bounding box center [286, 253] width 93 height 7
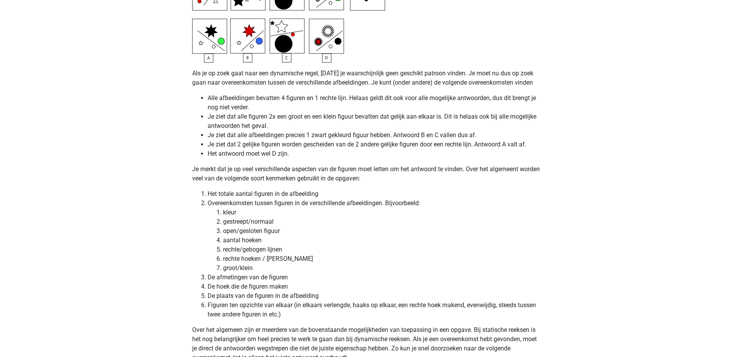
scroll to position [1891, 0]
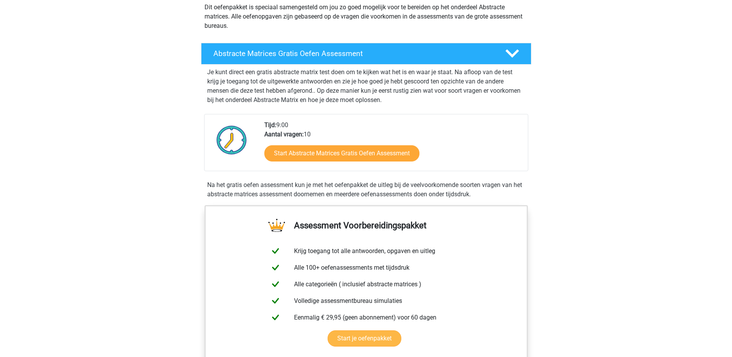
scroll to position [309, 0]
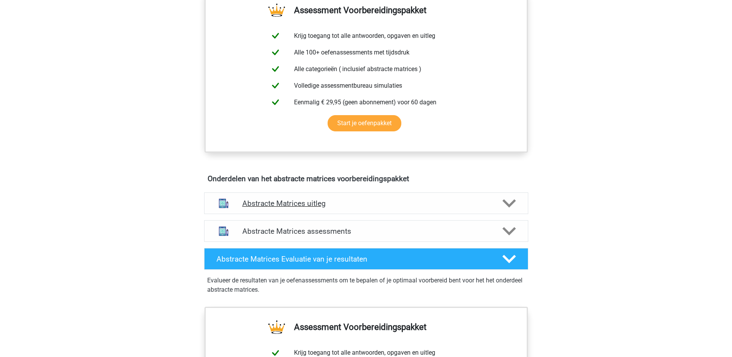
click at [349, 202] on h4 "Abstracte Matrices uitleg" at bounding box center [366, 203] width 248 height 9
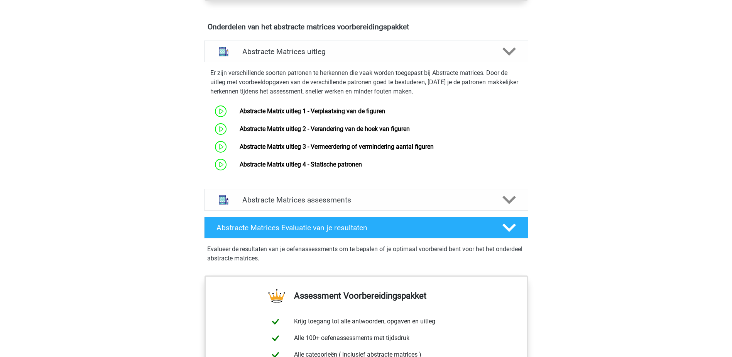
scroll to position [463, 0]
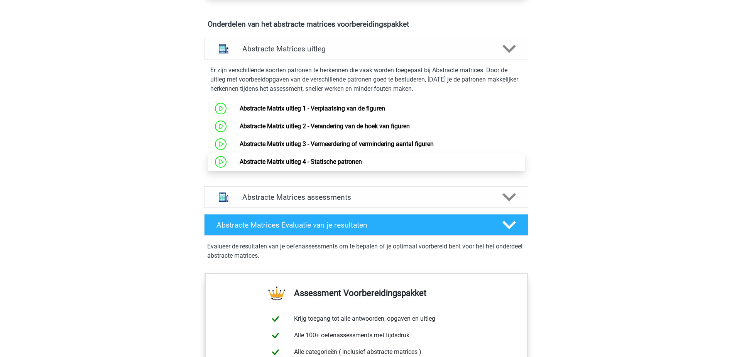
click at [362, 165] on link "Abstracte Matrix uitleg 4 - Statische patronen" at bounding box center [301, 161] width 122 height 7
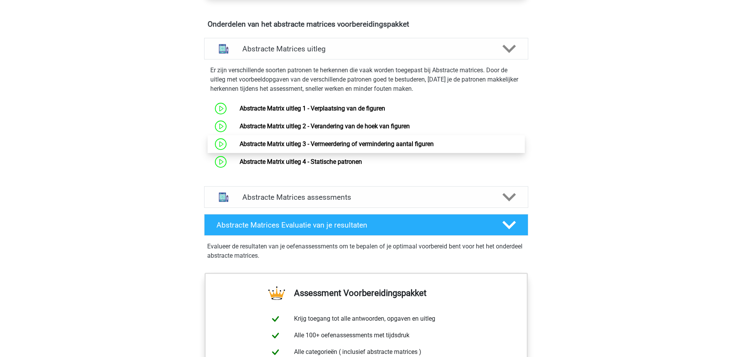
click at [355, 142] on link "Abstracte Matrix uitleg 3 - Vermeerdering of vermindering aantal figuren" at bounding box center [337, 143] width 194 height 7
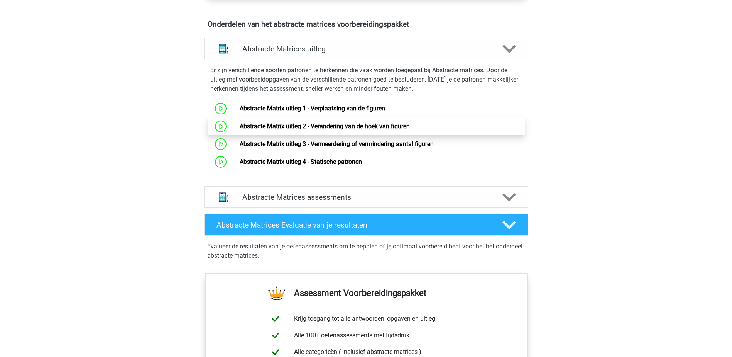
click at [359, 130] on link "Abstracte Matrix uitleg 2 - Verandering van de hoek van figuren" at bounding box center [325, 125] width 170 height 7
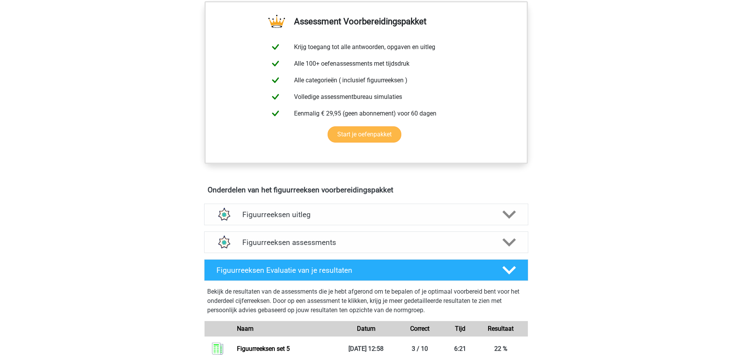
scroll to position [463, 0]
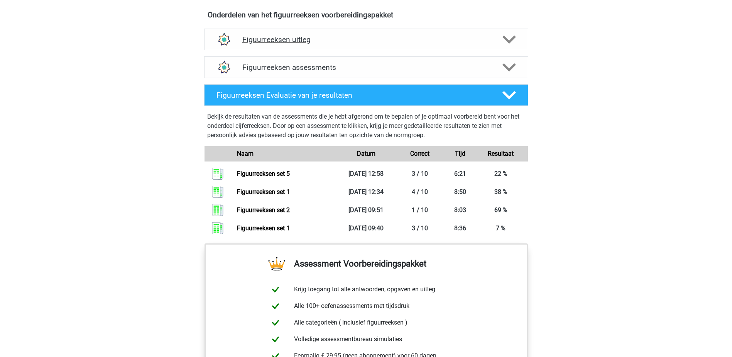
click at [349, 36] on h4 "Figuurreeksen uitleg" at bounding box center [366, 39] width 248 height 9
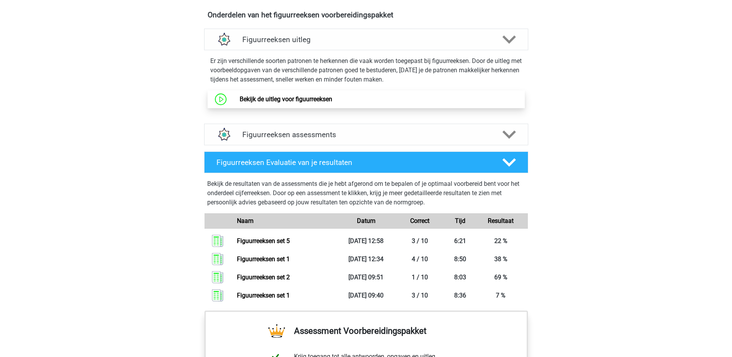
click at [332, 103] on link "Bekijk de uitleg voor figuurreeksen" at bounding box center [286, 98] width 93 height 7
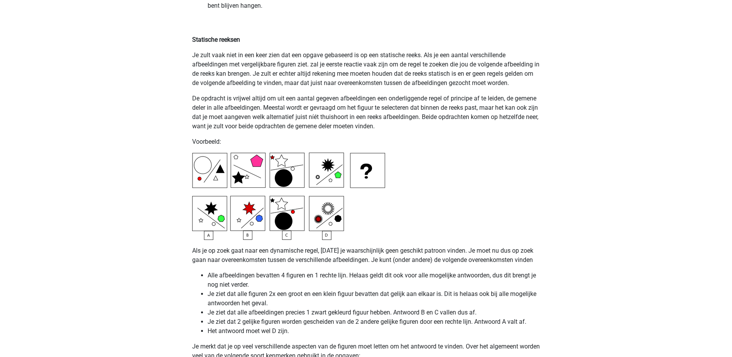
scroll to position [1891, 0]
